Goal: Transaction & Acquisition: Purchase product/service

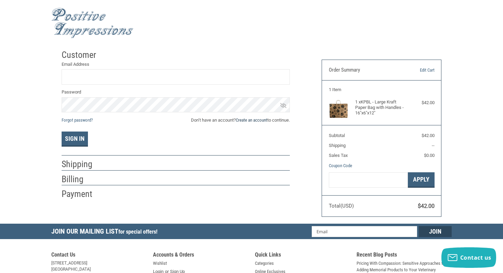
click at [243, 120] on link "Create an account" at bounding box center [251, 119] width 31 height 5
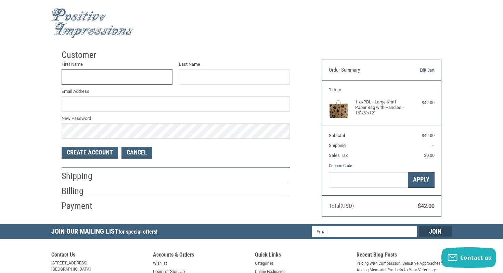
click at [86, 80] on input "First Name" at bounding box center [117, 76] width 111 height 15
type input "LAUREN"
type input "[PERSON_NAME]"
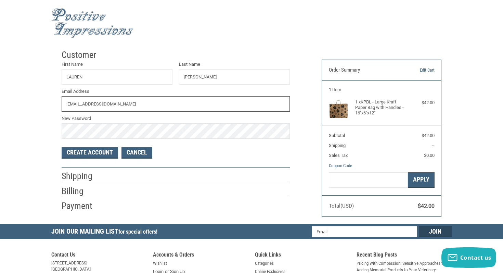
type input "[EMAIL_ADDRESS][DOMAIN_NAME]"
click at [95, 155] on button "Create Account" at bounding box center [90, 153] width 56 height 12
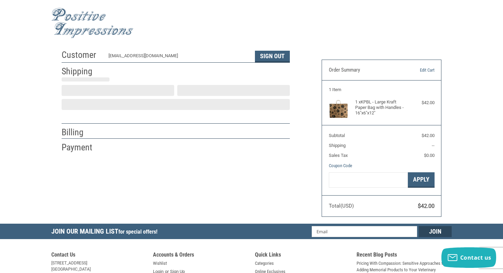
select select "US"
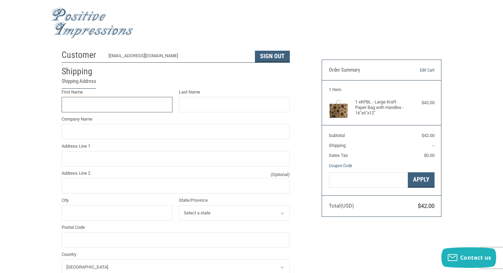
scroll to position [8, 0]
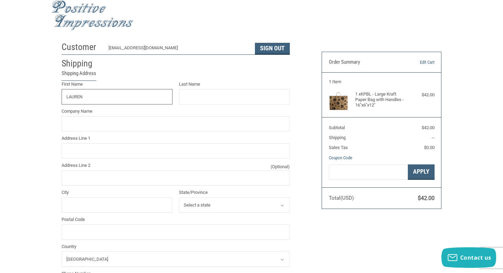
type input "LAUREN"
type input "[PERSON_NAME]"
type input "Professional K9 Solutions"
type input "1475 29th ST"
type input "Kenner"
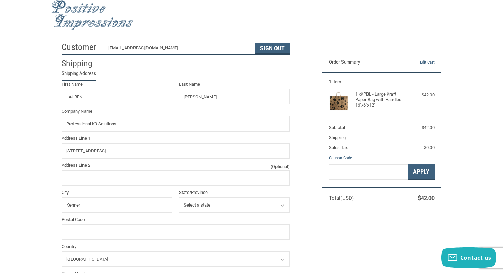
select select "LA"
type input "70062"
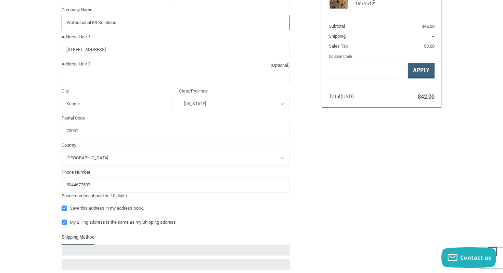
scroll to position [115, 0]
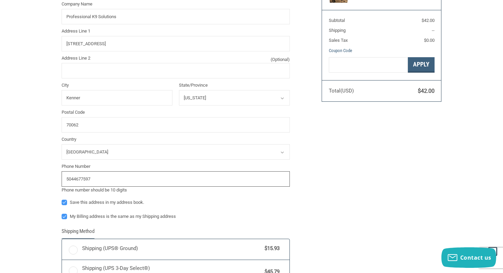
drag, startPoint x: 107, startPoint y: 181, endPoint x: 64, endPoint y: 180, distance: 43.5
click at [64, 180] on input "5044677597" at bounding box center [176, 178] width 228 height 15
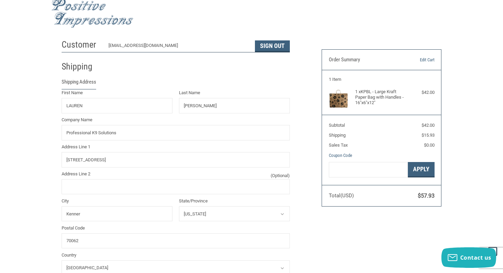
scroll to position [0, 0]
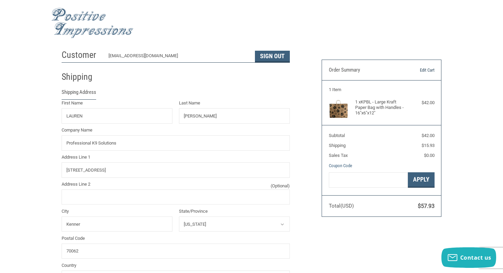
type input "5044472221"
click at [429, 71] on link "Edit Cart" at bounding box center [417, 70] width 34 height 7
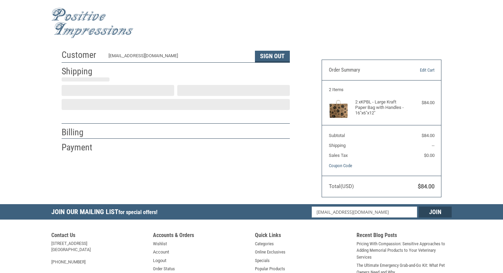
select select "US"
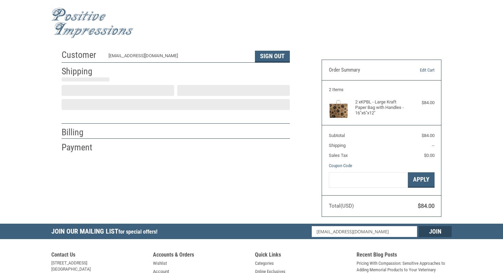
scroll to position [8, 0]
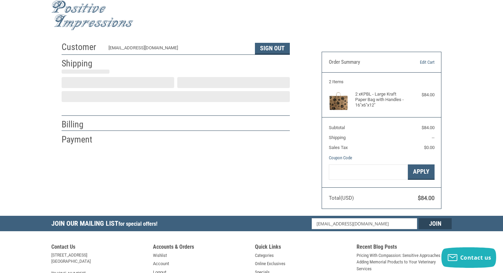
select select "LA"
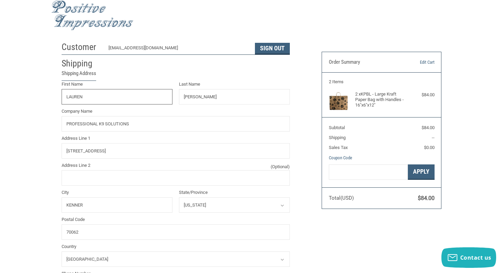
radio input "true"
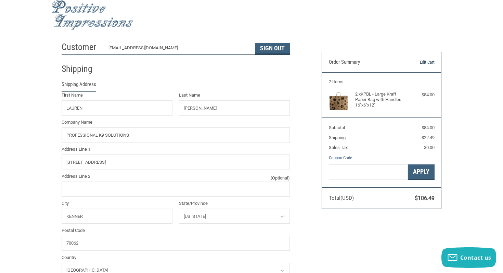
click at [429, 61] on link "Edit Cart" at bounding box center [417, 62] width 34 height 7
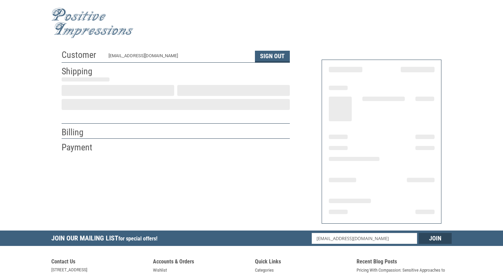
select select "LA"
select select "US"
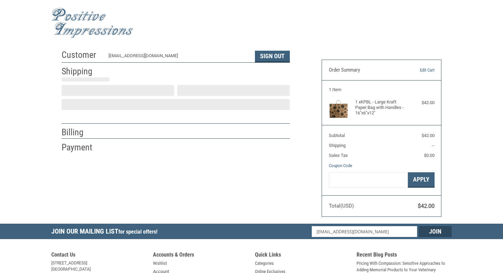
select select "LA"
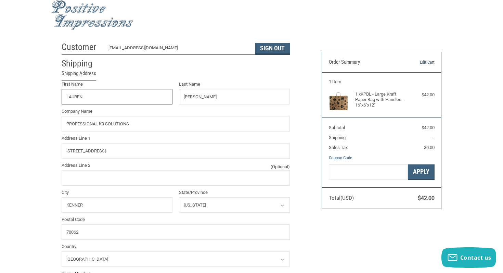
radio input "true"
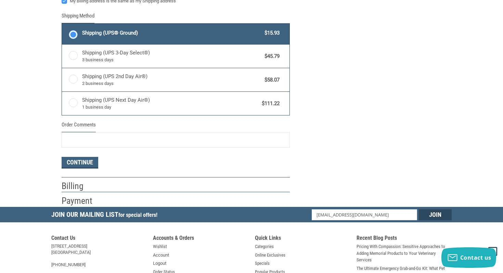
scroll to position [385, 0]
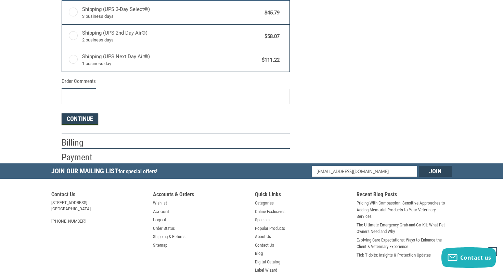
click at [84, 113] on button "Continue" at bounding box center [80, 119] width 37 height 12
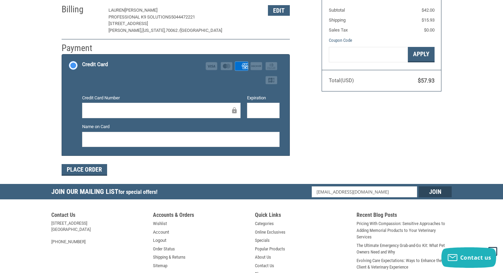
scroll to position [126, 0]
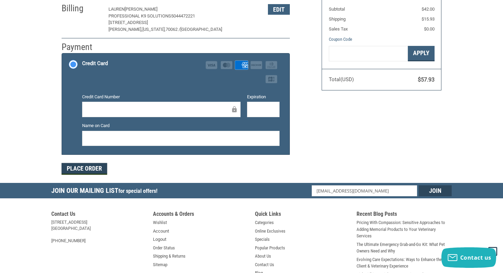
click at [89, 168] on button "Place Order" at bounding box center [85, 169] width 46 height 12
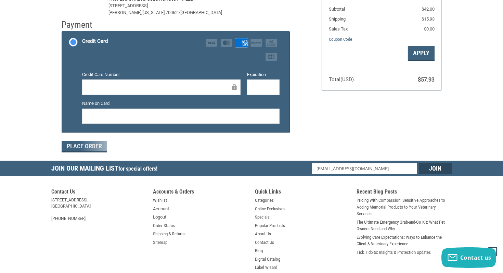
scroll to position [121, 0]
